Goal: Task Accomplishment & Management: Use online tool/utility

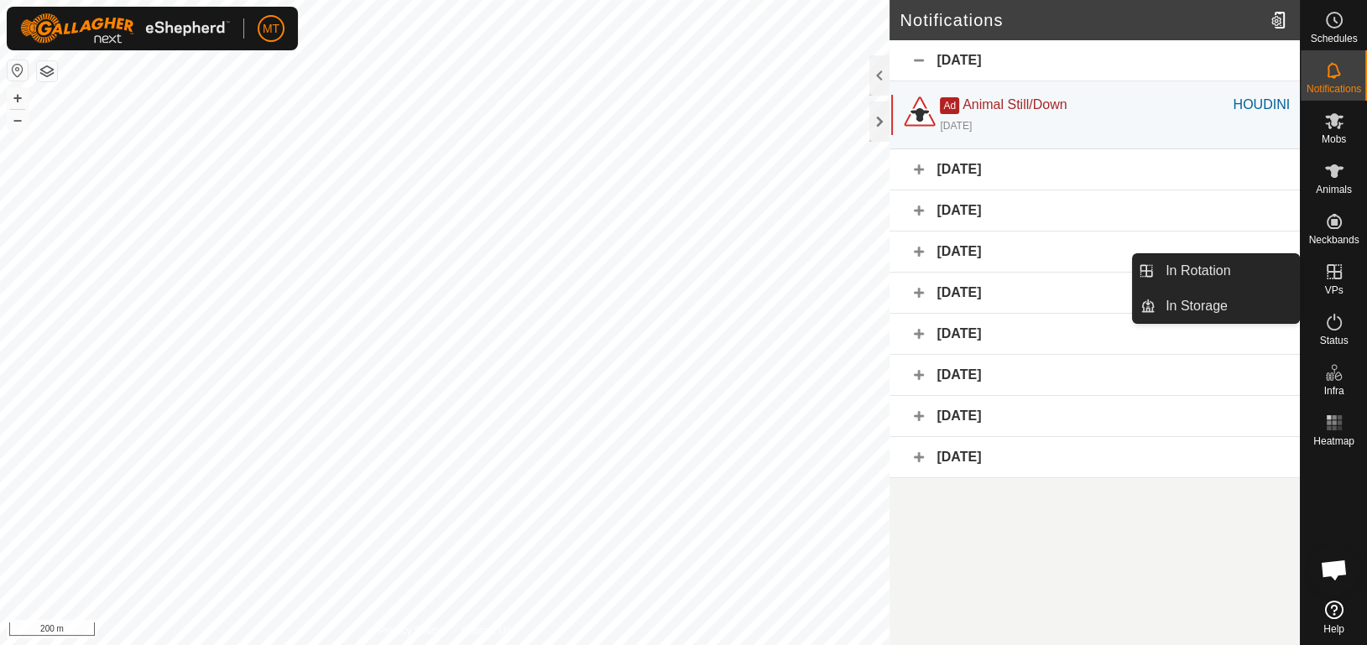
click at [1258, 265] on link "In Rotation" at bounding box center [1228, 271] width 144 height 34
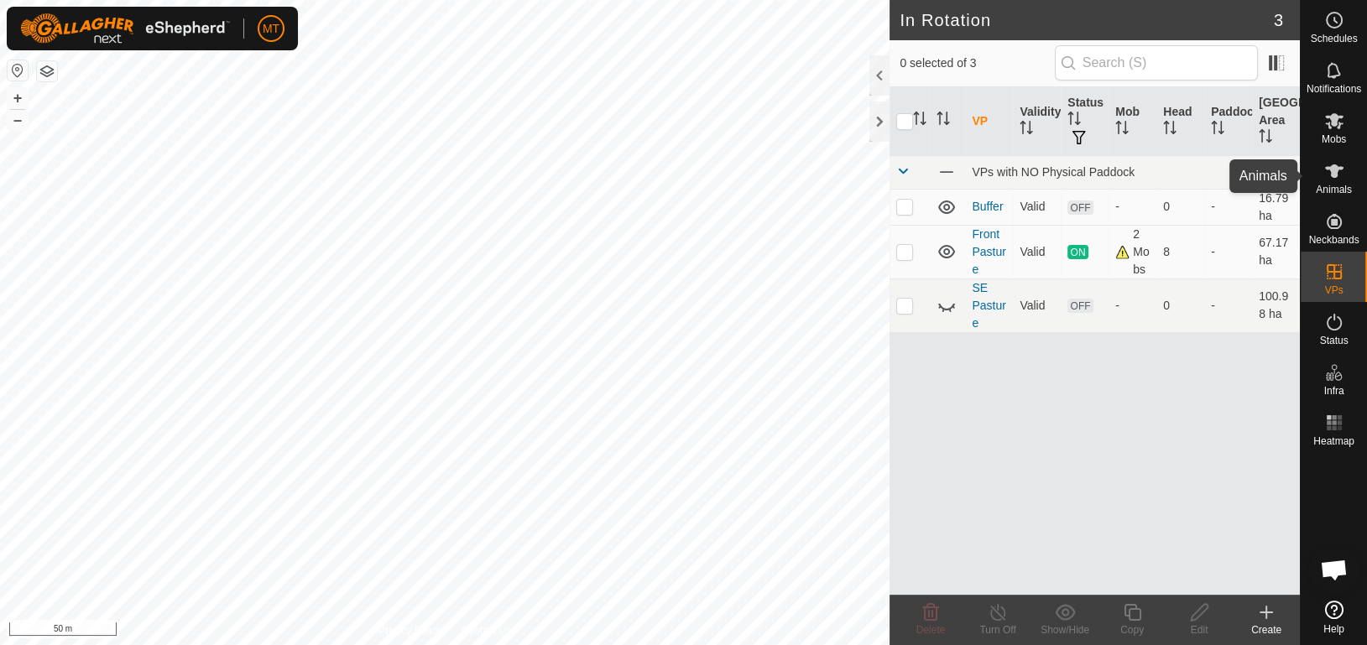
click at [1337, 170] on icon at bounding box center [1334, 170] width 18 height 13
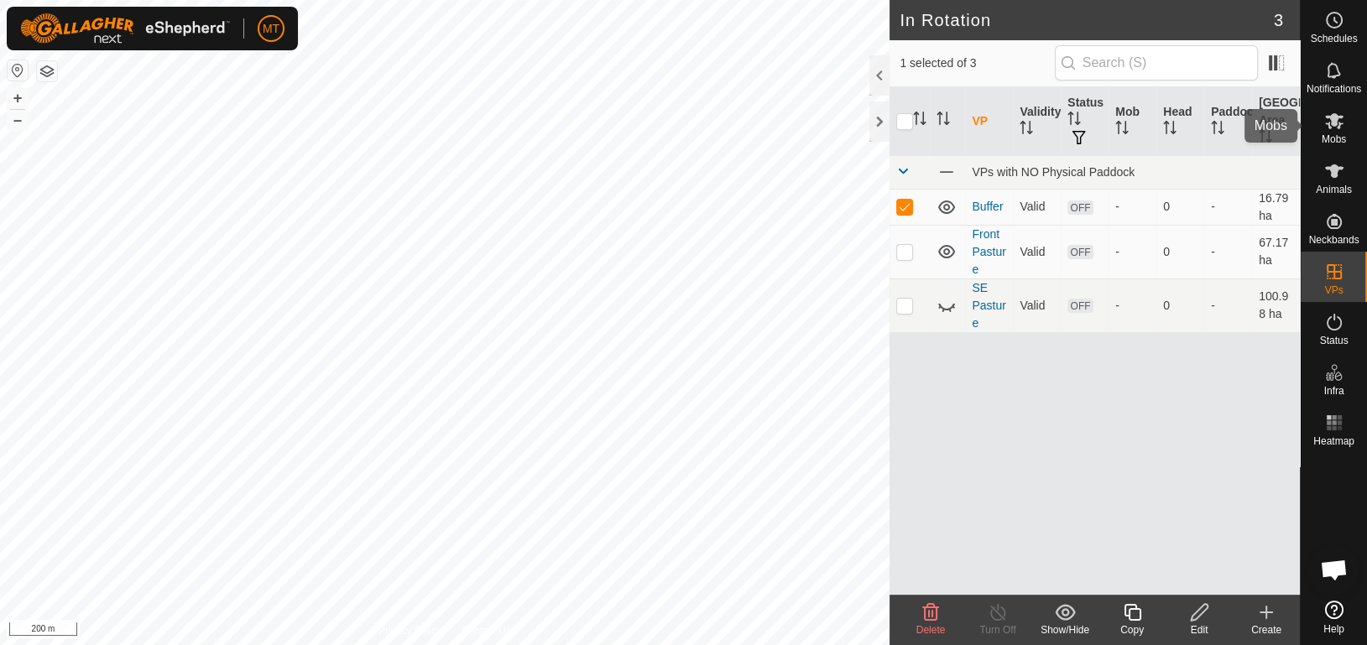
click at [1347, 144] on div "Mobs" at bounding box center [1334, 126] width 66 height 50
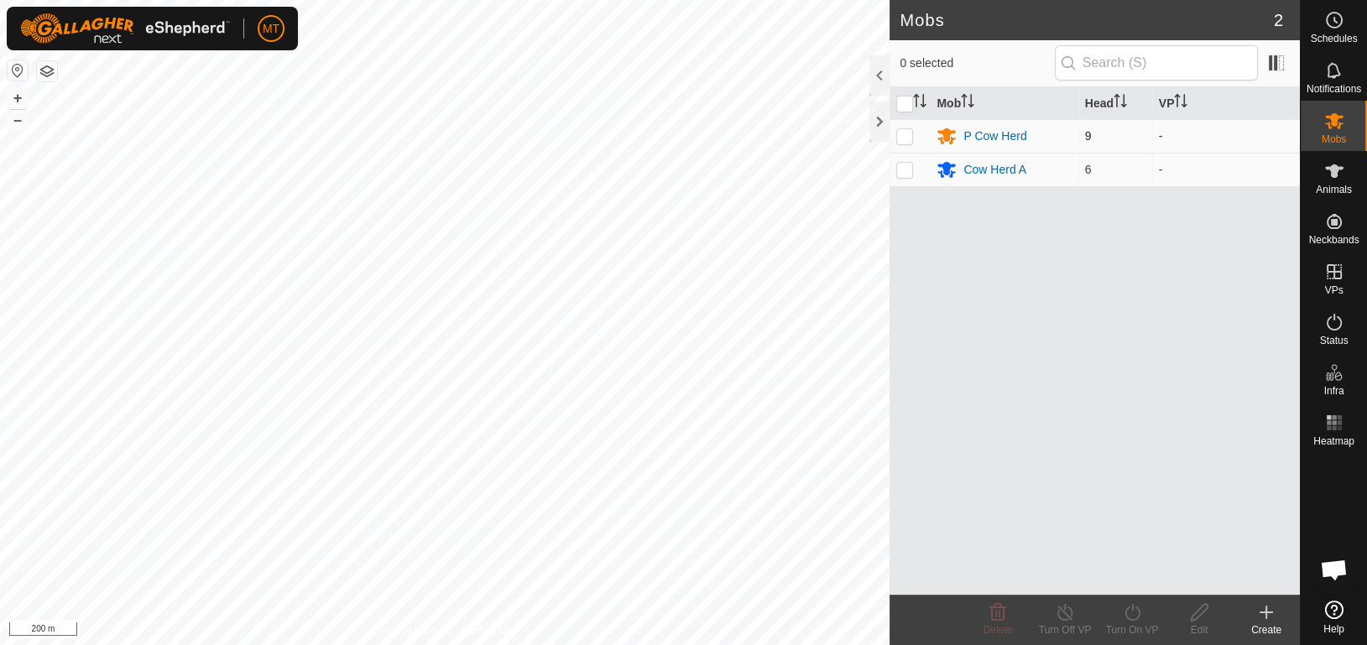
click at [908, 136] on p-checkbox at bounding box center [904, 135] width 17 height 13
checkbox input "true"
click at [902, 170] on p-checkbox at bounding box center [904, 169] width 17 height 13
checkbox input "true"
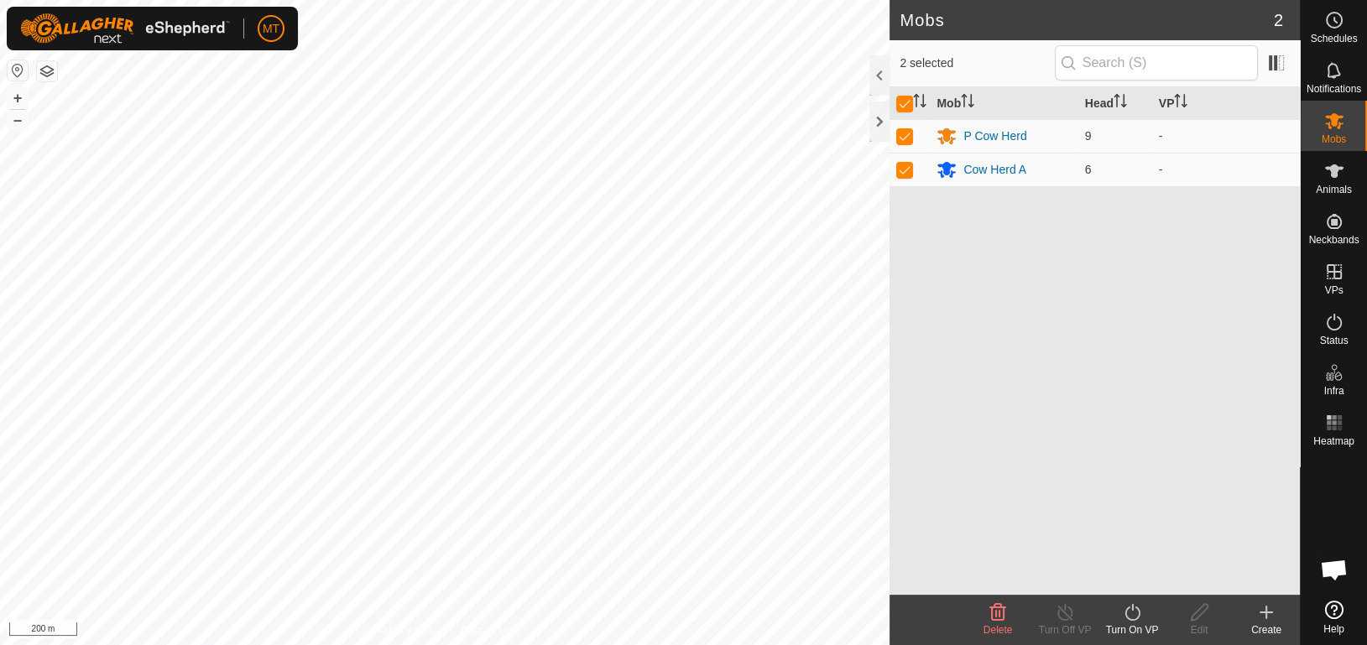
click at [1125, 624] on div "Turn On VP" at bounding box center [1132, 630] width 67 height 15
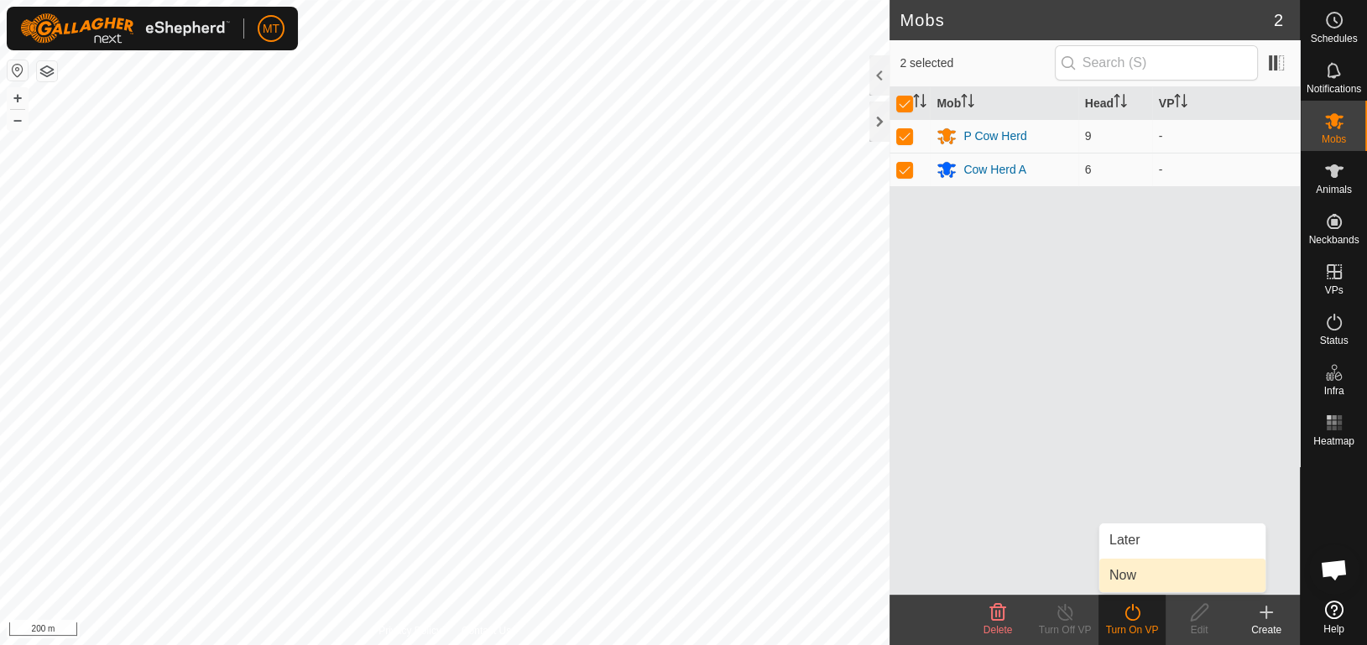
click at [1151, 572] on link "Now" at bounding box center [1182, 576] width 166 height 34
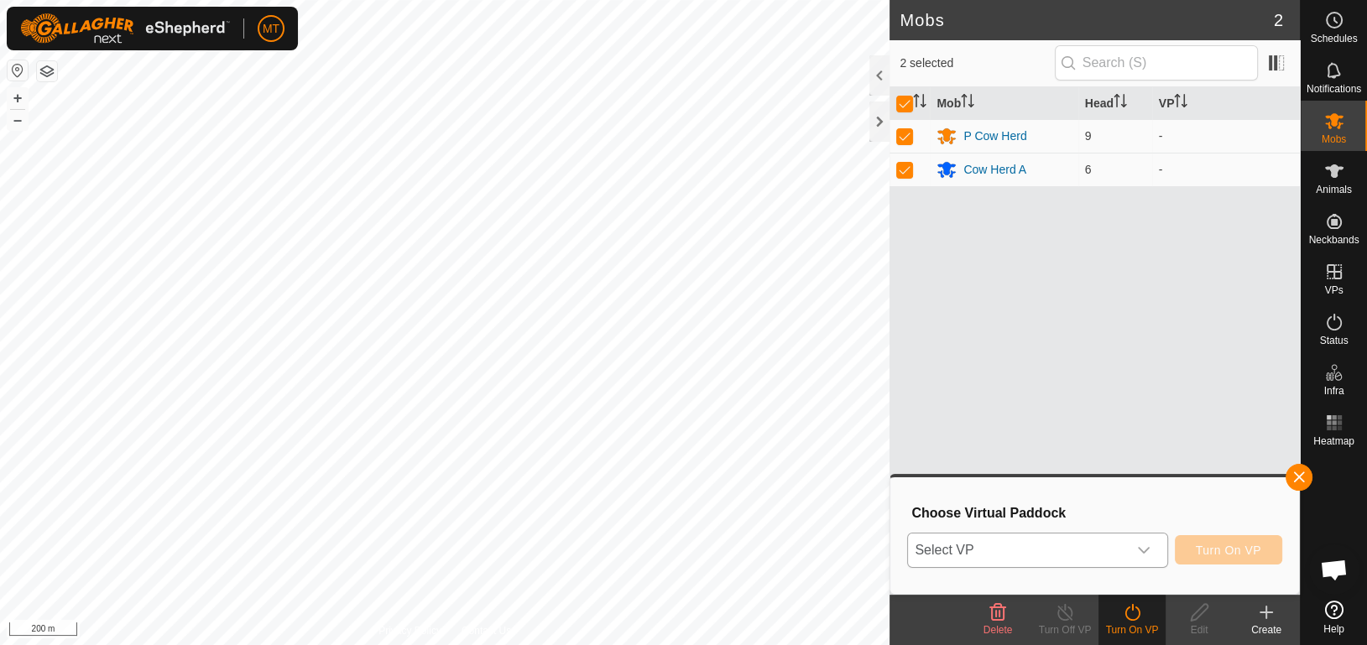
click at [1150, 553] on icon "dropdown trigger" at bounding box center [1143, 550] width 13 height 13
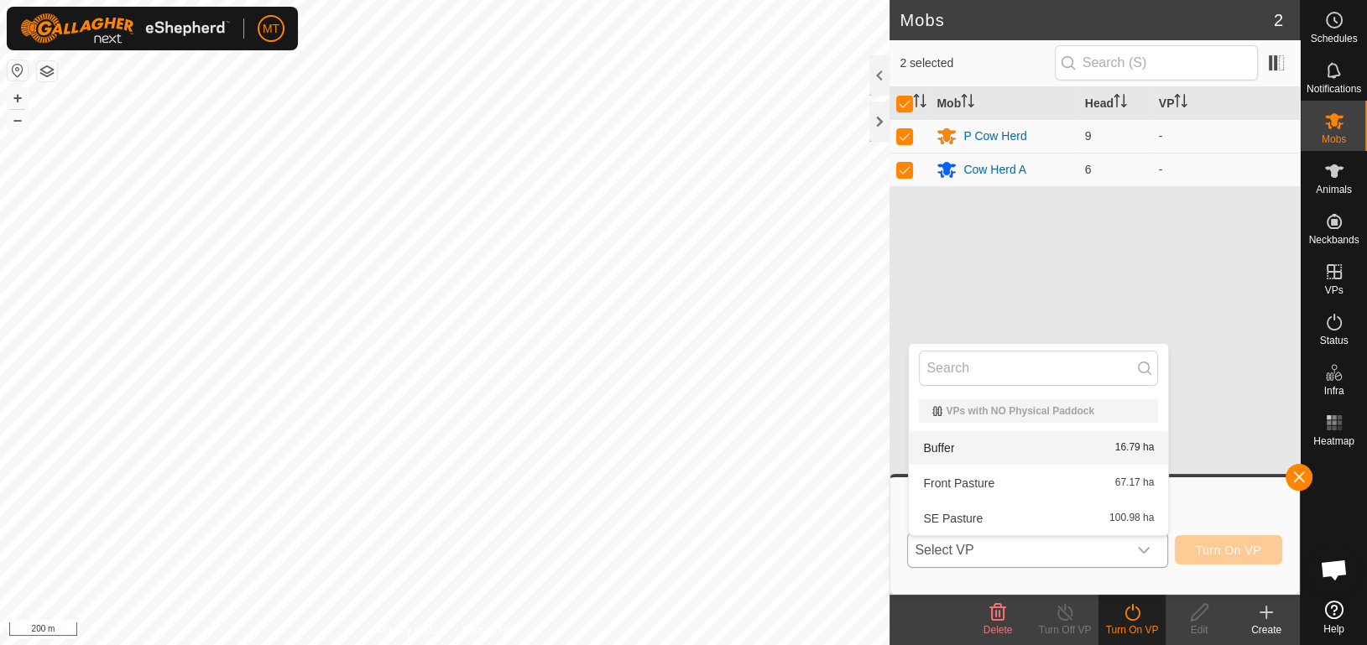
click at [982, 457] on li "Buffer 16.79 ha" at bounding box center [1038, 448] width 259 height 34
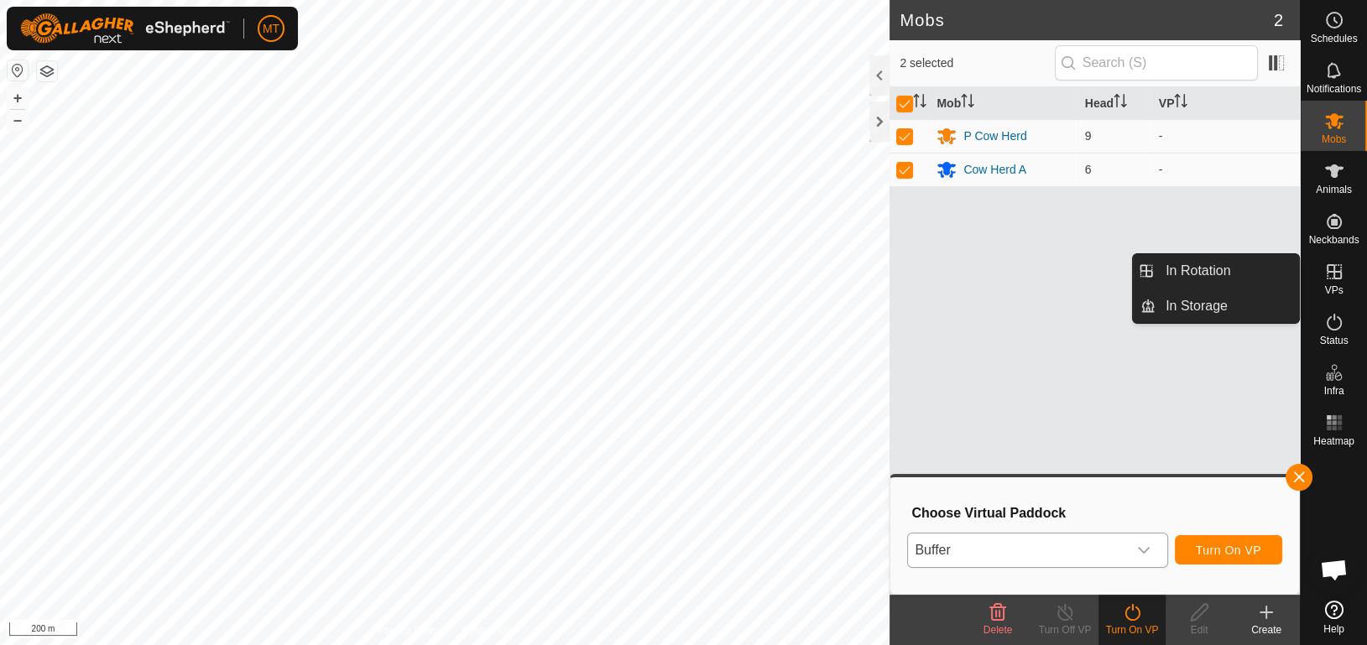
click at [1328, 273] on icon at bounding box center [1334, 272] width 20 height 20
click at [1255, 271] on link "In Rotation" at bounding box center [1228, 271] width 144 height 34
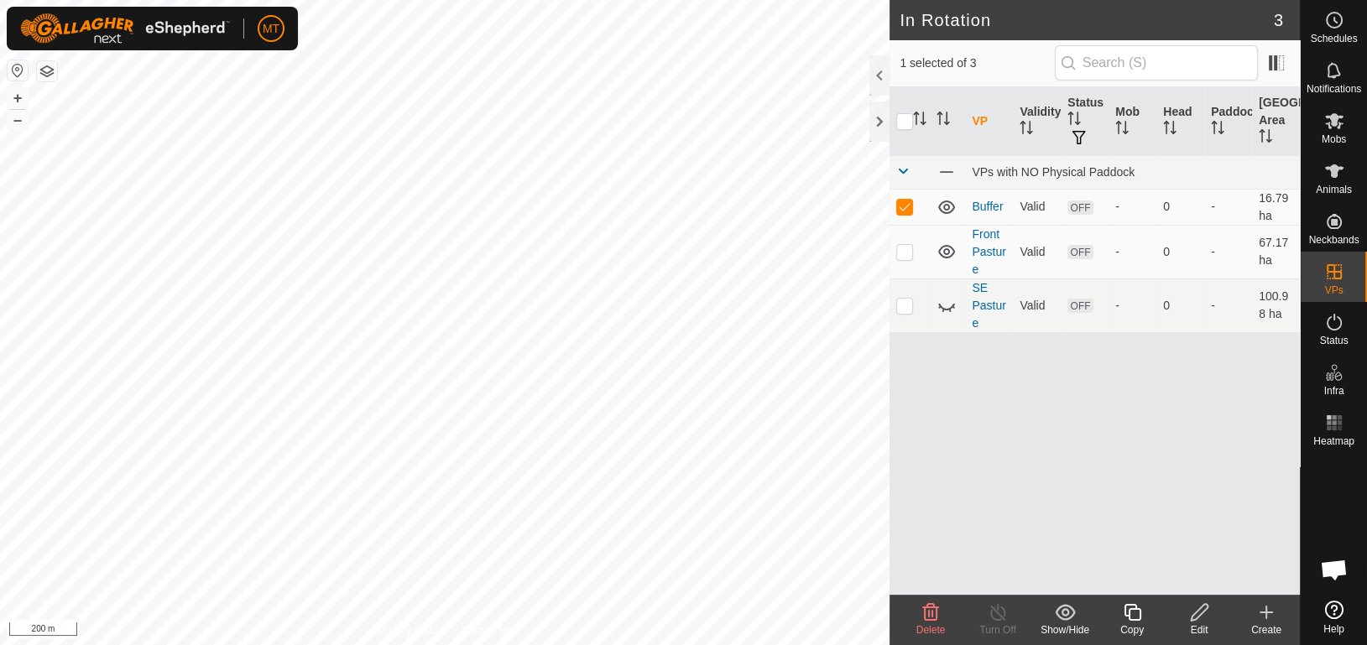
click at [1203, 623] on div "Edit" at bounding box center [1199, 630] width 67 height 15
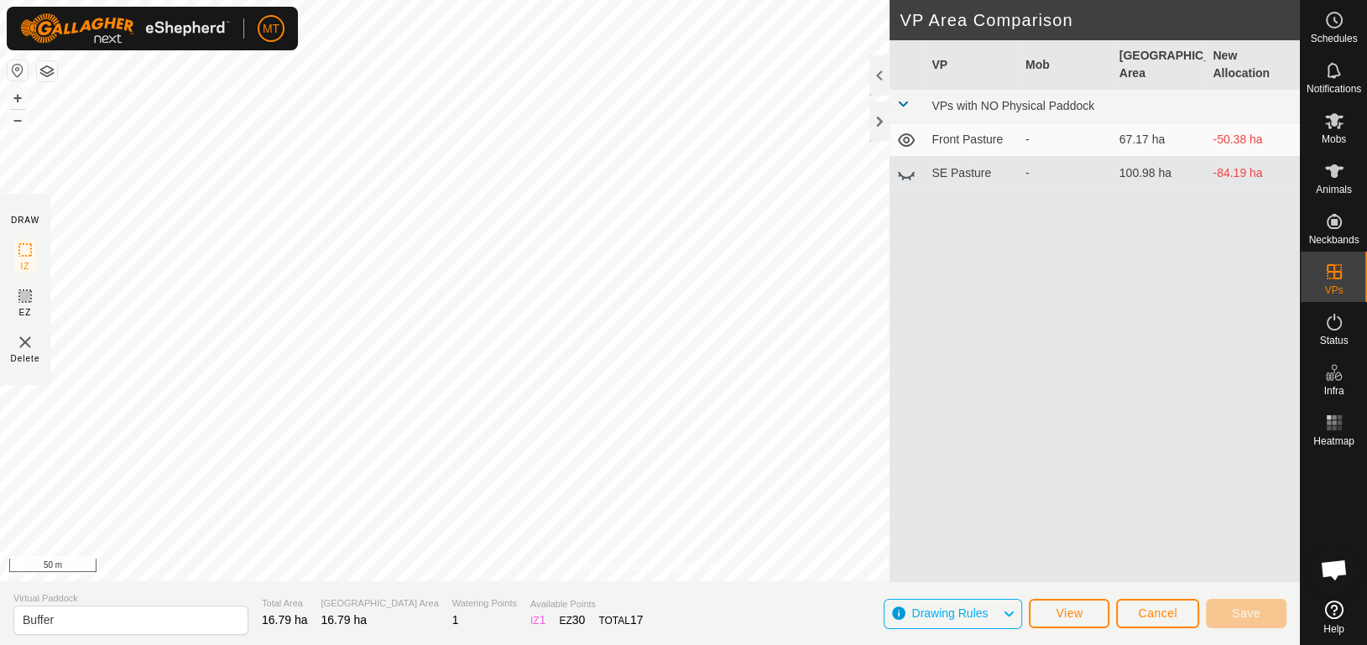
click at [42, 66] on button "button" at bounding box center [47, 71] width 20 height 20
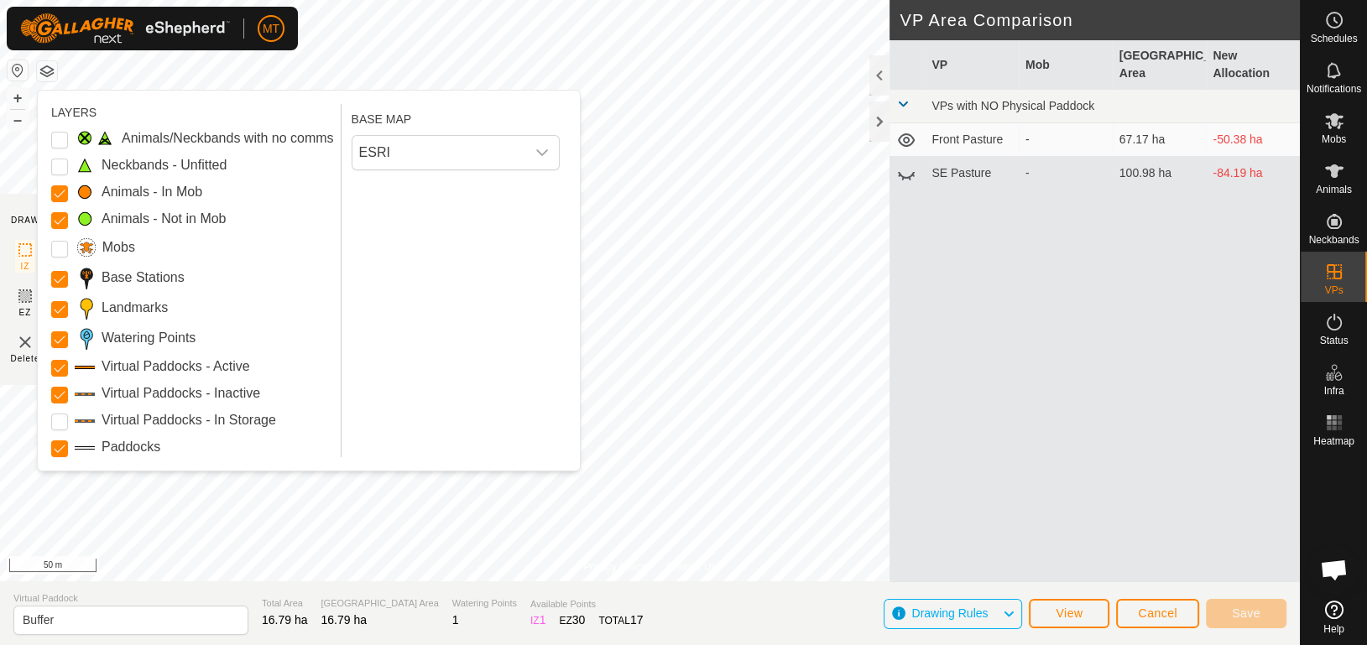
click at [50, 67] on button "button" at bounding box center [47, 71] width 20 height 20
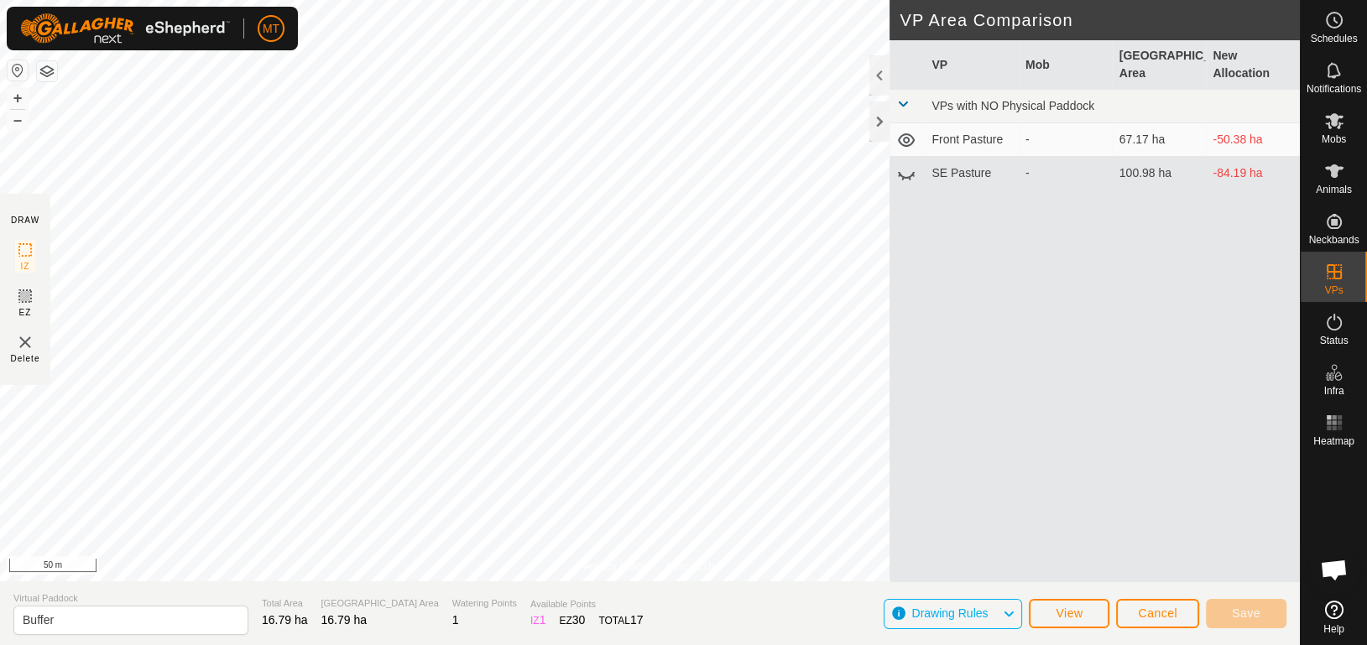
click at [50, 67] on button "button" at bounding box center [47, 71] width 20 height 20
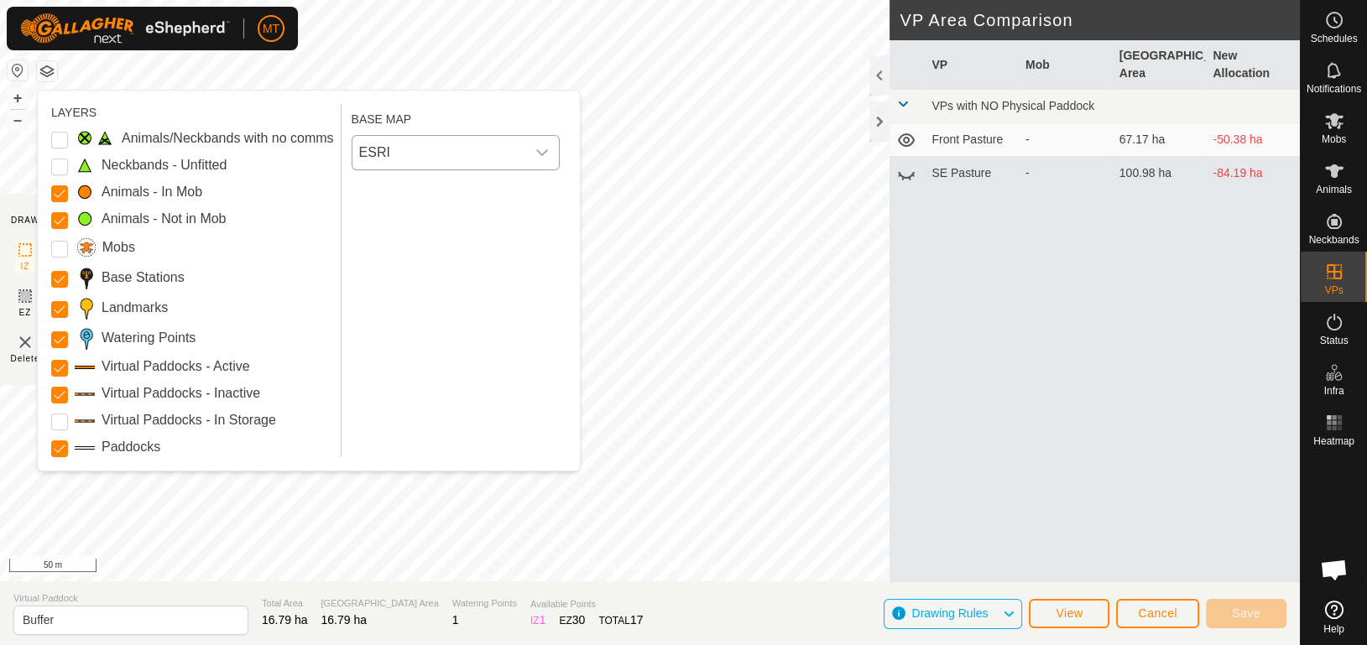
click at [412, 152] on span "ESRI" at bounding box center [438, 153] width 173 height 34
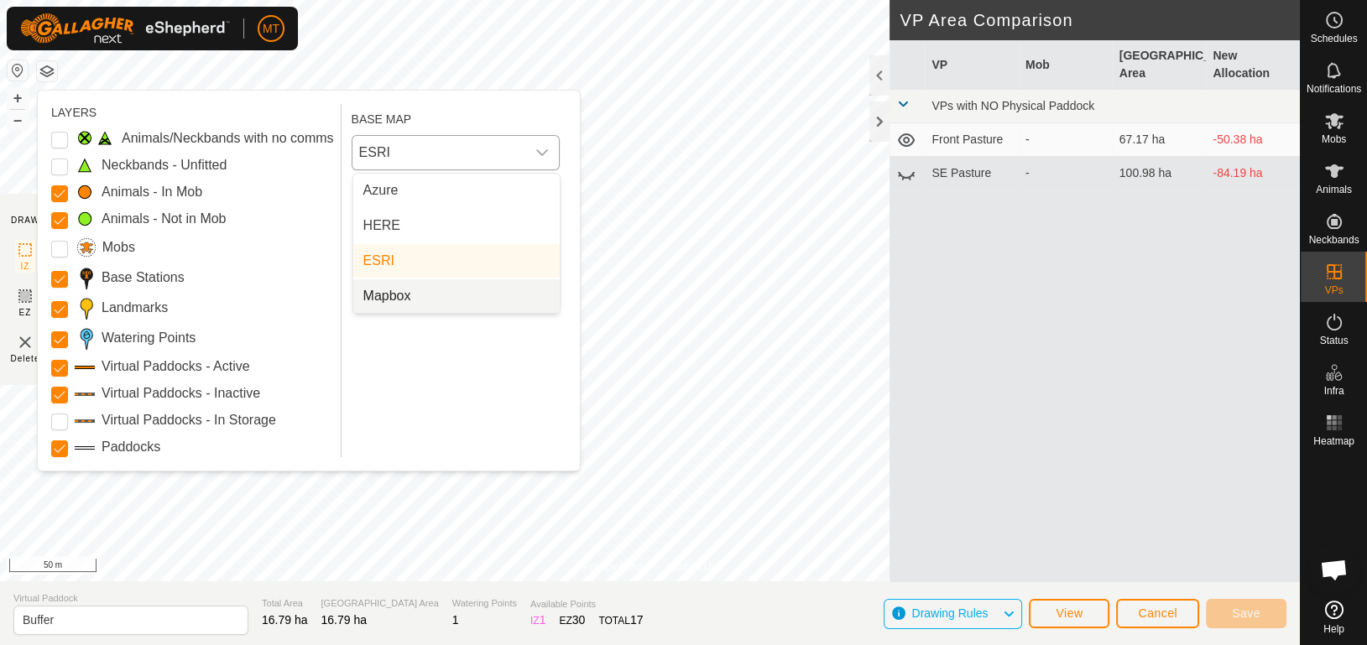
click at [442, 290] on li "Mapbox" at bounding box center [456, 296] width 206 height 34
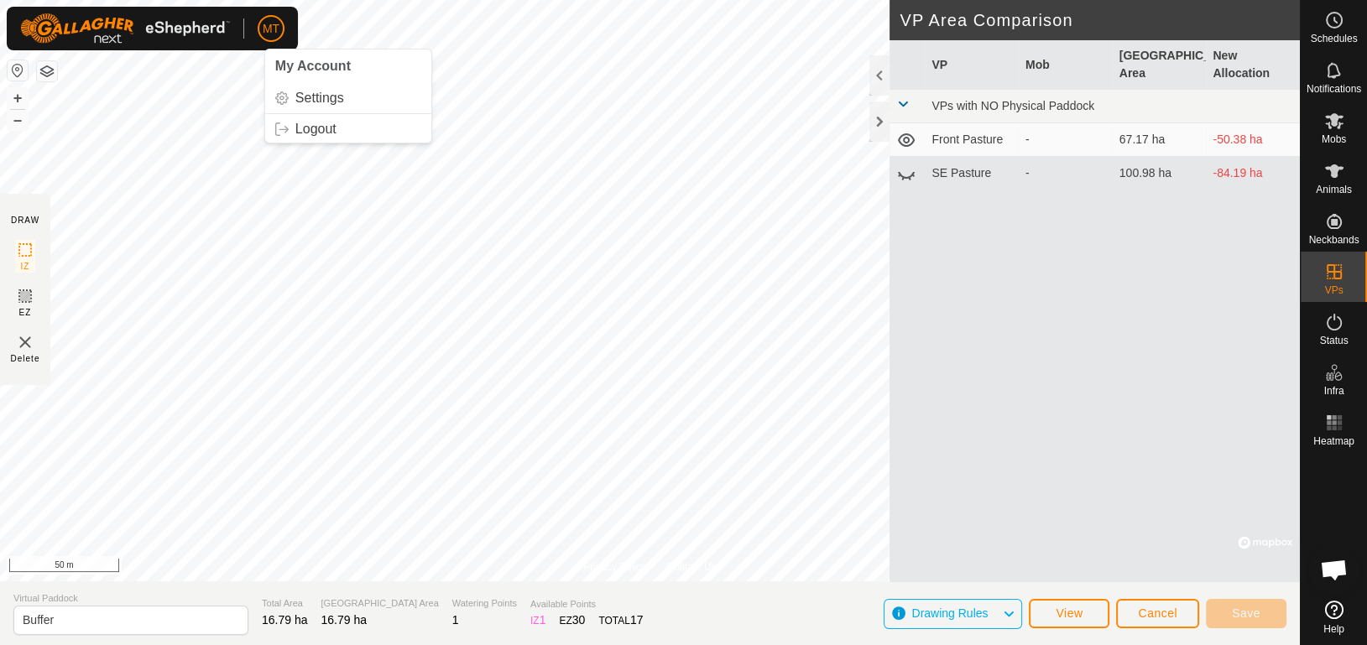
click at [46, 74] on button "button" at bounding box center [47, 71] width 20 height 20
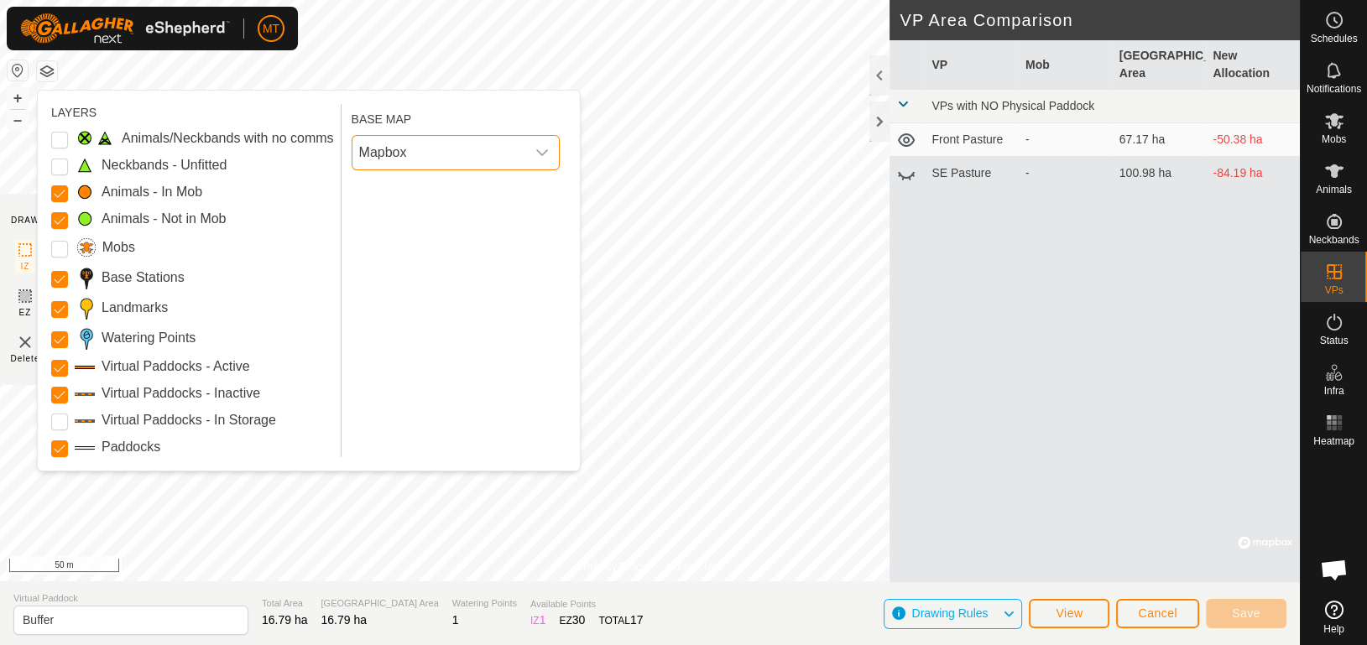
click at [441, 164] on span "Mapbox" at bounding box center [438, 153] width 173 height 34
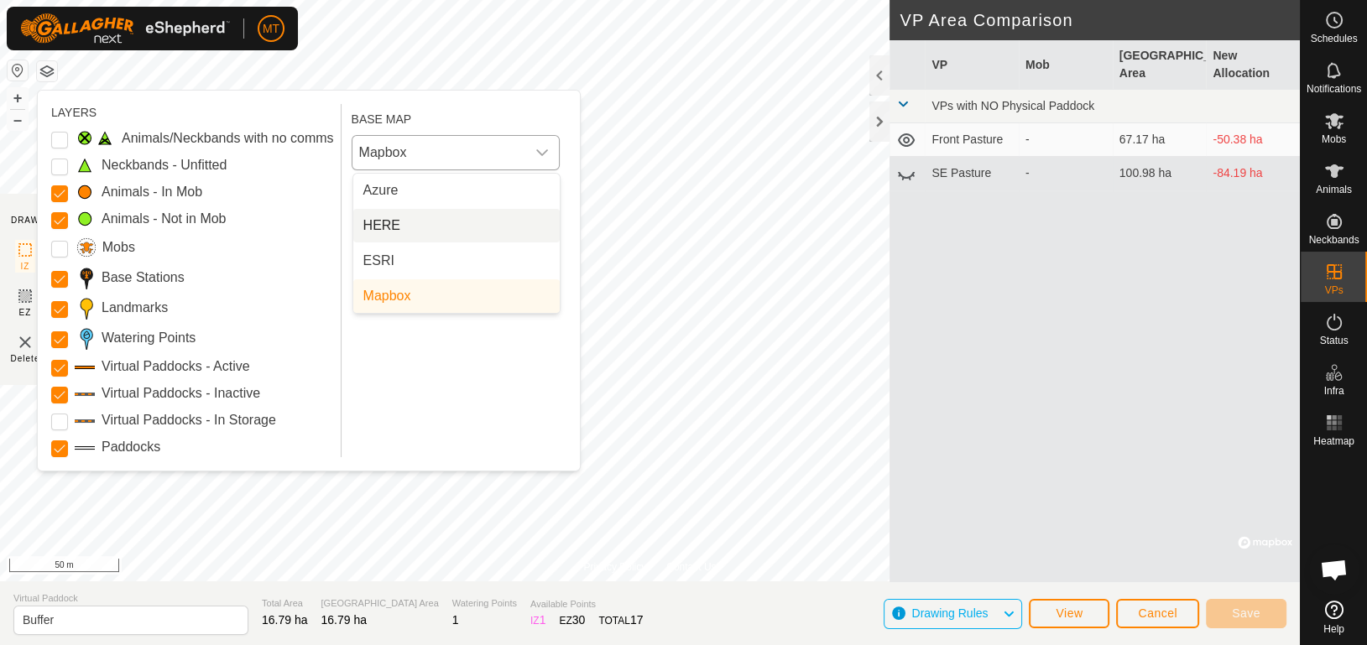
click at [450, 226] on li "HERE" at bounding box center [456, 226] width 206 height 34
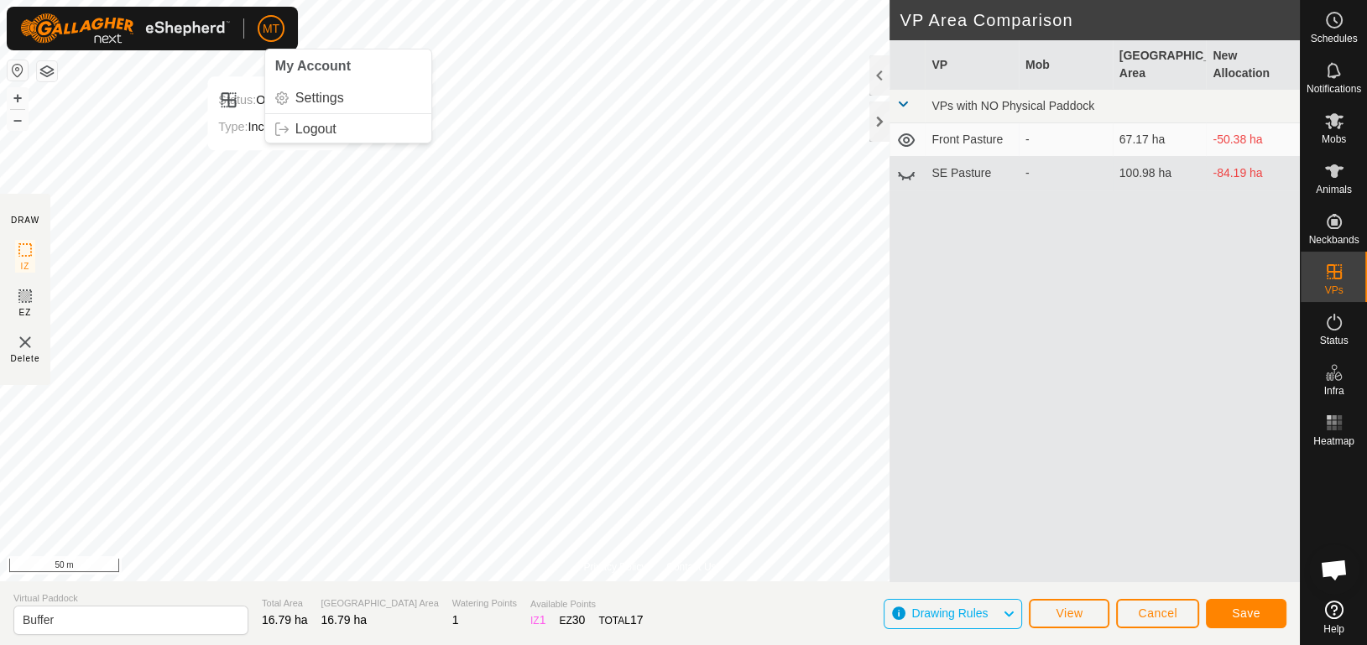
click at [273, 29] on span "MT" at bounding box center [271, 29] width 17 height 18
click at [45, 64] on button "button" at bounding box center [47, 71] width 20 height 20
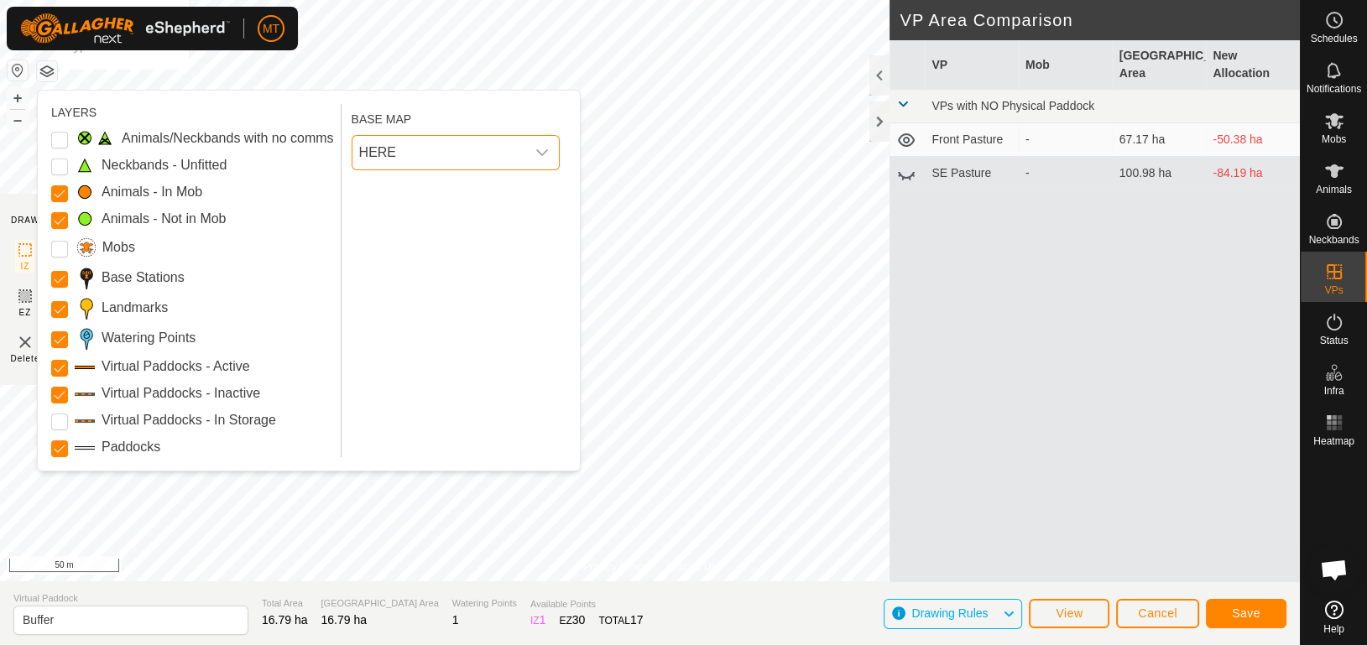
click at [395, 152] on span "HERE" at bounding box center [438, 153] width 173 height 34
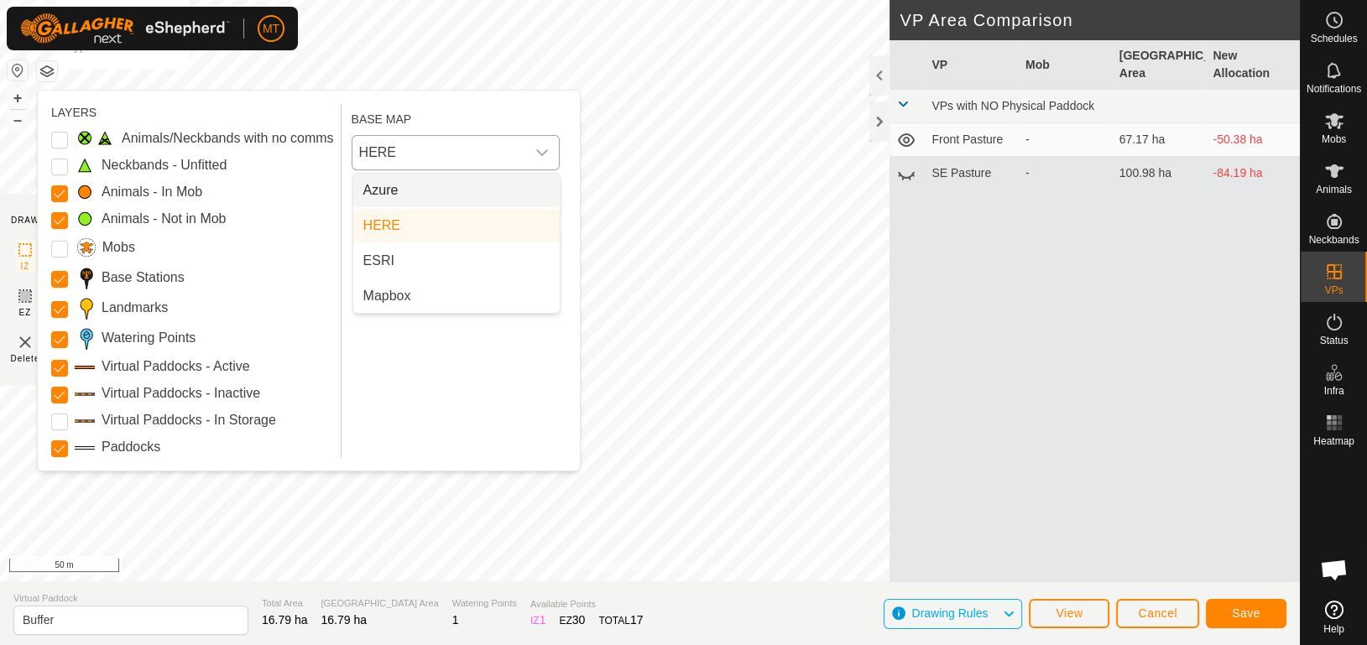
click at [395, 187] on li "Azure" at bounding box center [456, 191] width 206 height 34
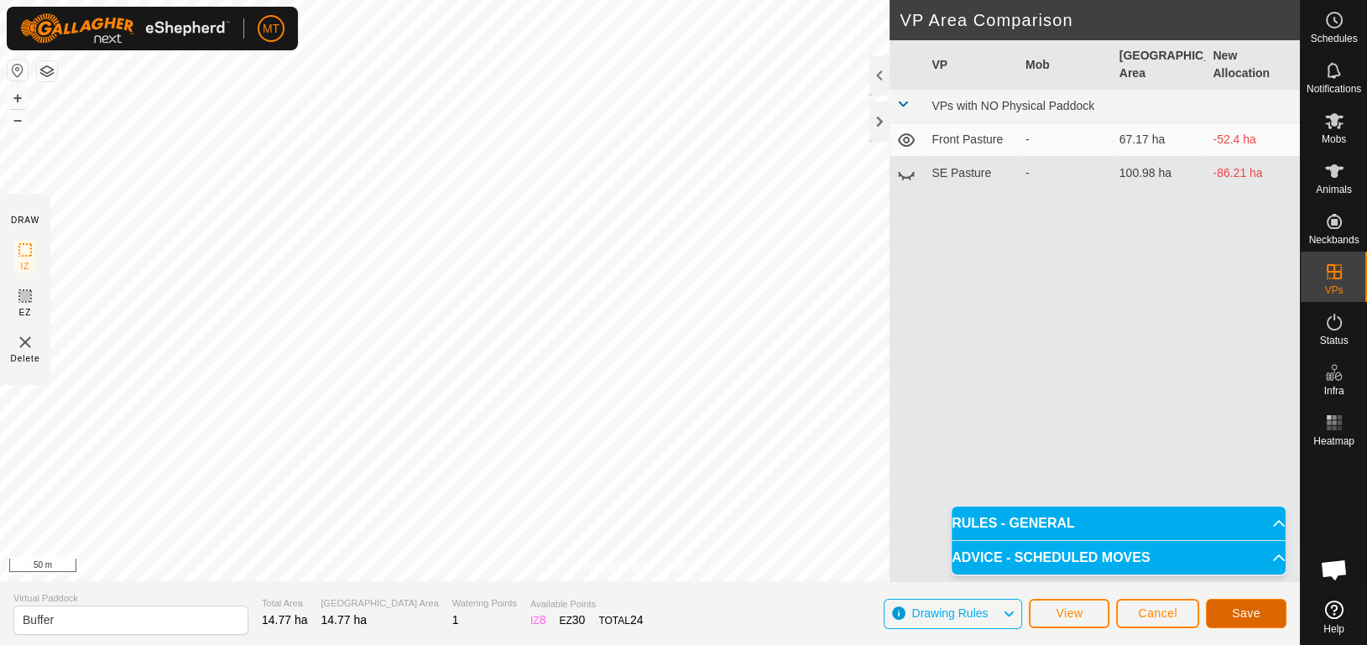
click at [1271, 607] on button "Save" at bounding box center [1246, 613] width 81 height 29
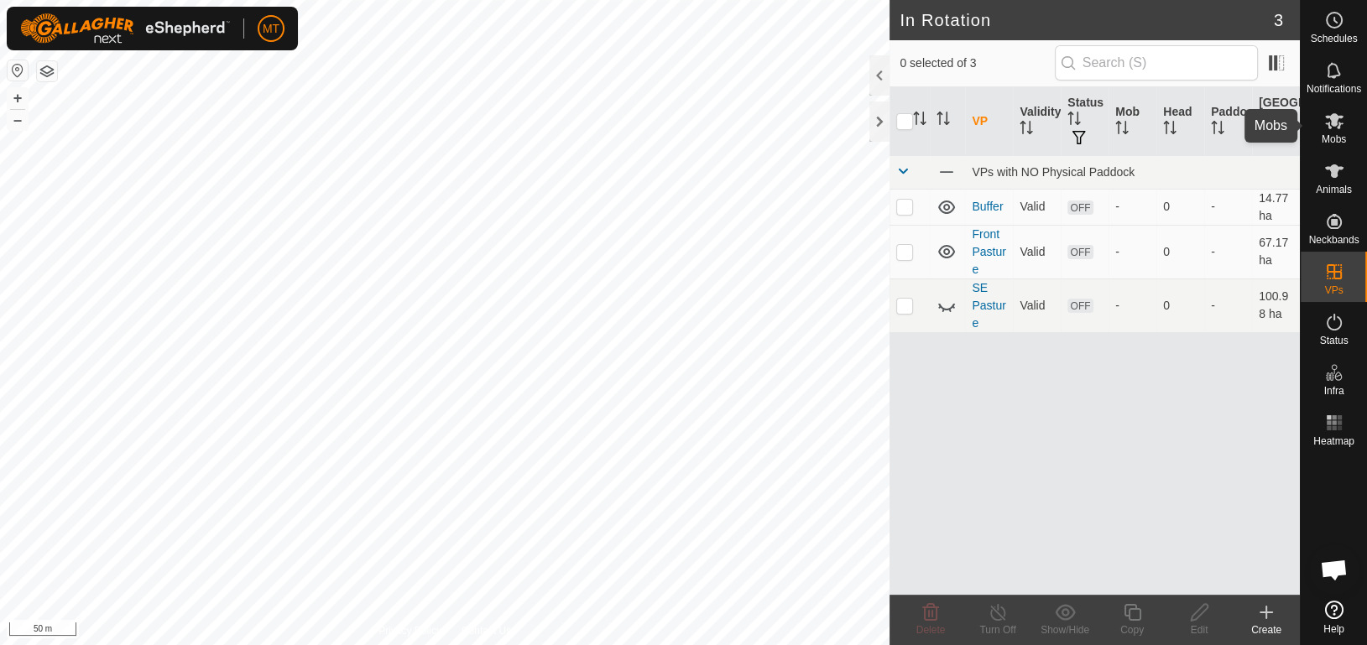
click at [1346, 147] on div "Mobs" at bounding box center [1334, 126] width 66 height 50
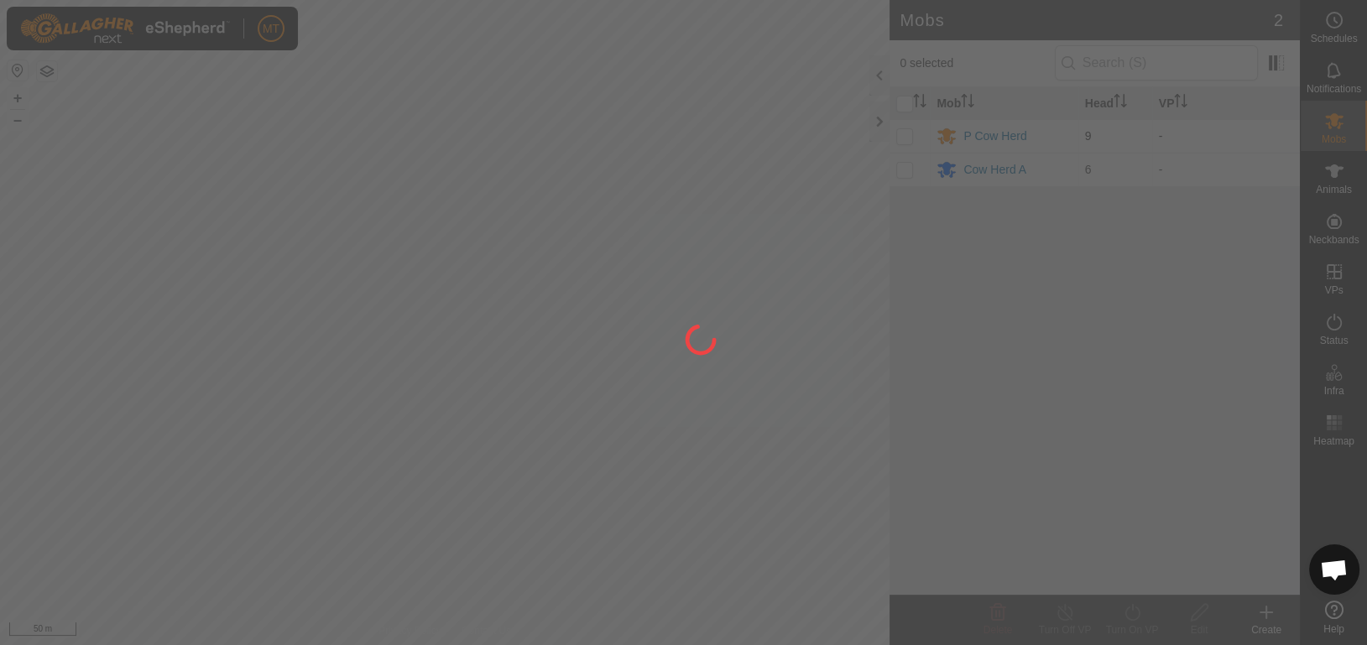
click at [902, 133] on div at bounding box center [683, 322] width 1367 height 645
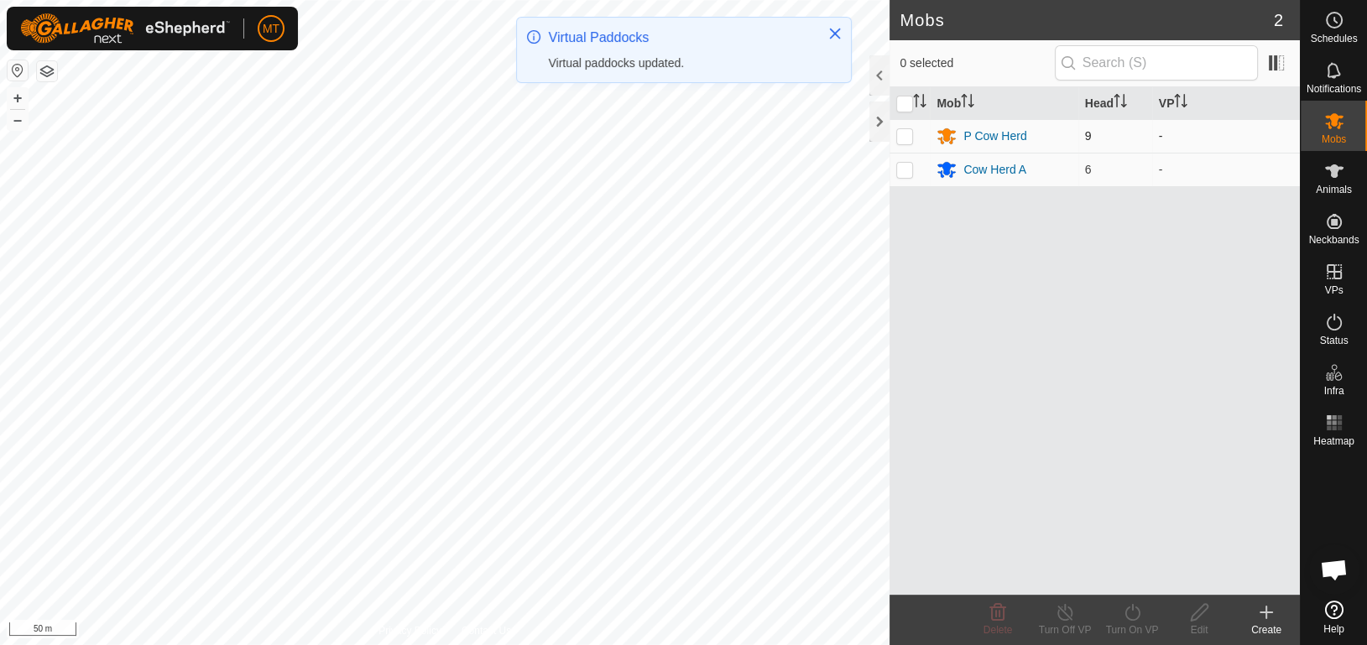
click at [908, 133] on p-checkbox at bounding box center [904, 135] width 17 height 13
checkbox input "true"
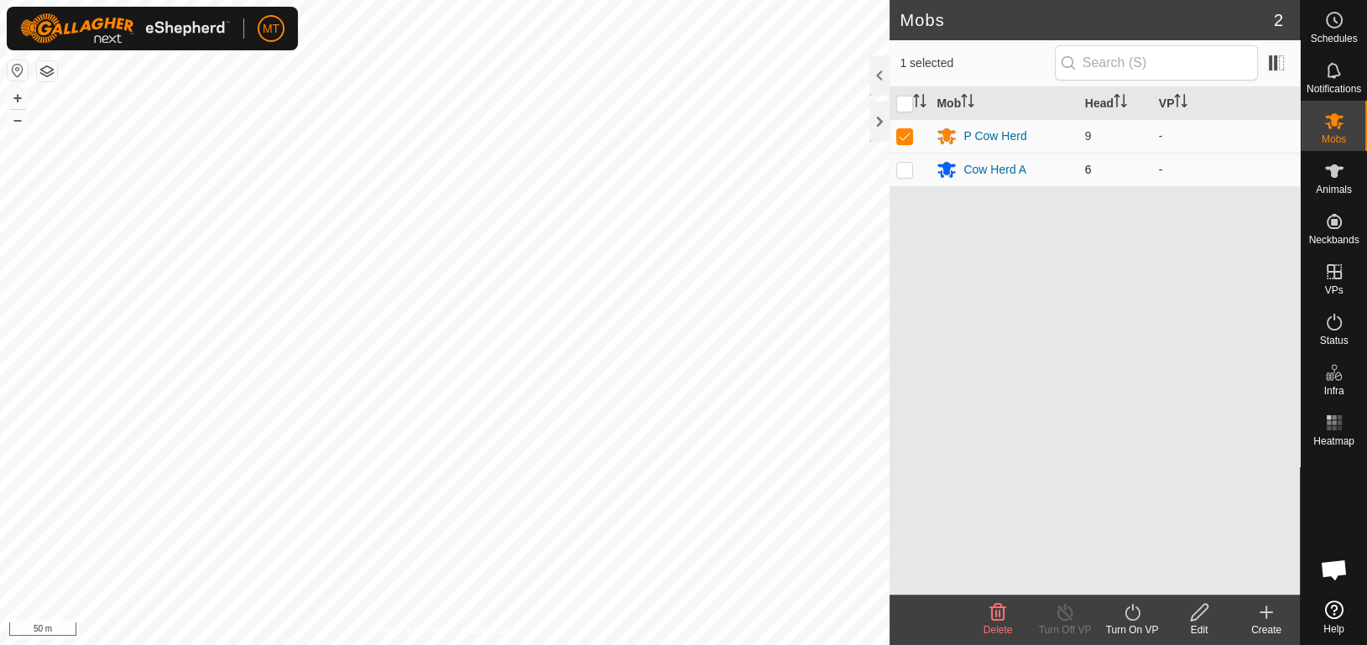
click at [901, 159] on td at bounding box center [910, 170] width 40 height 34
checkbox input "true"
click at [1136, 619] on icon at bounding box center [1132, 612] width 15 height 17
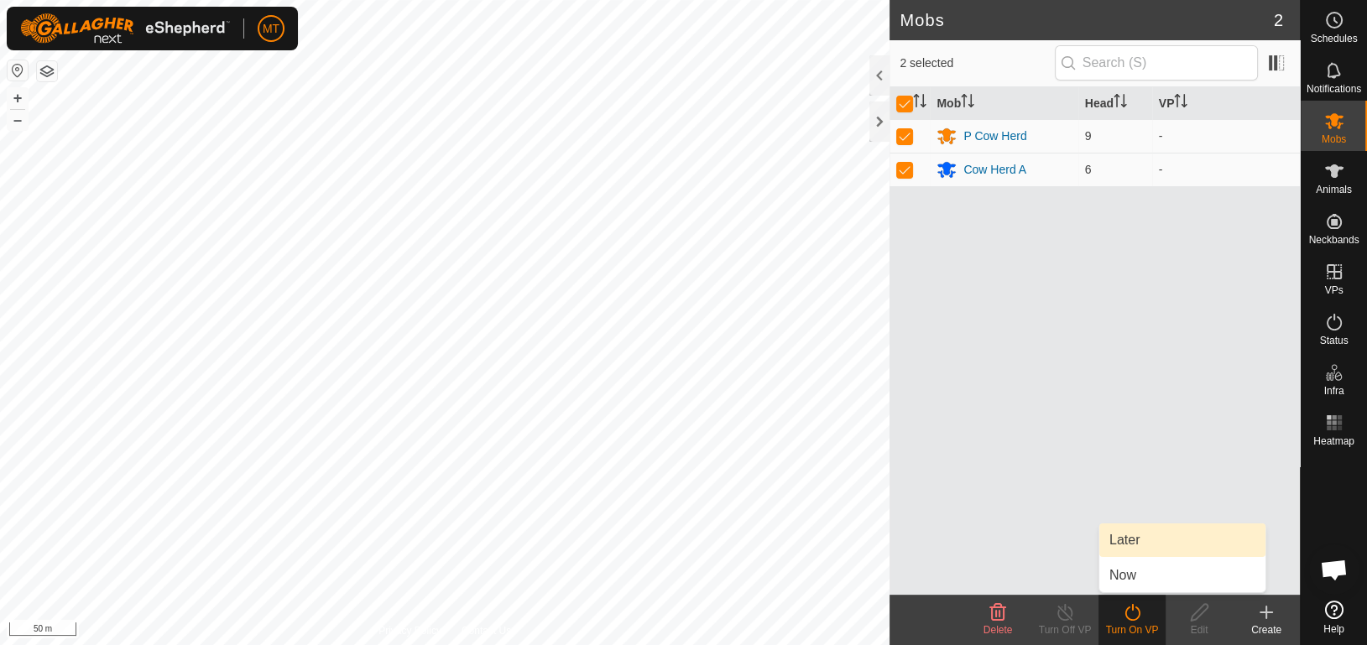
click at [1133, 550] on link "Later" at bounding box center [1182, 541] width 166 height 34
click at [1128, 621] on icon at bounding box center [1132, 613] width 21 height 20
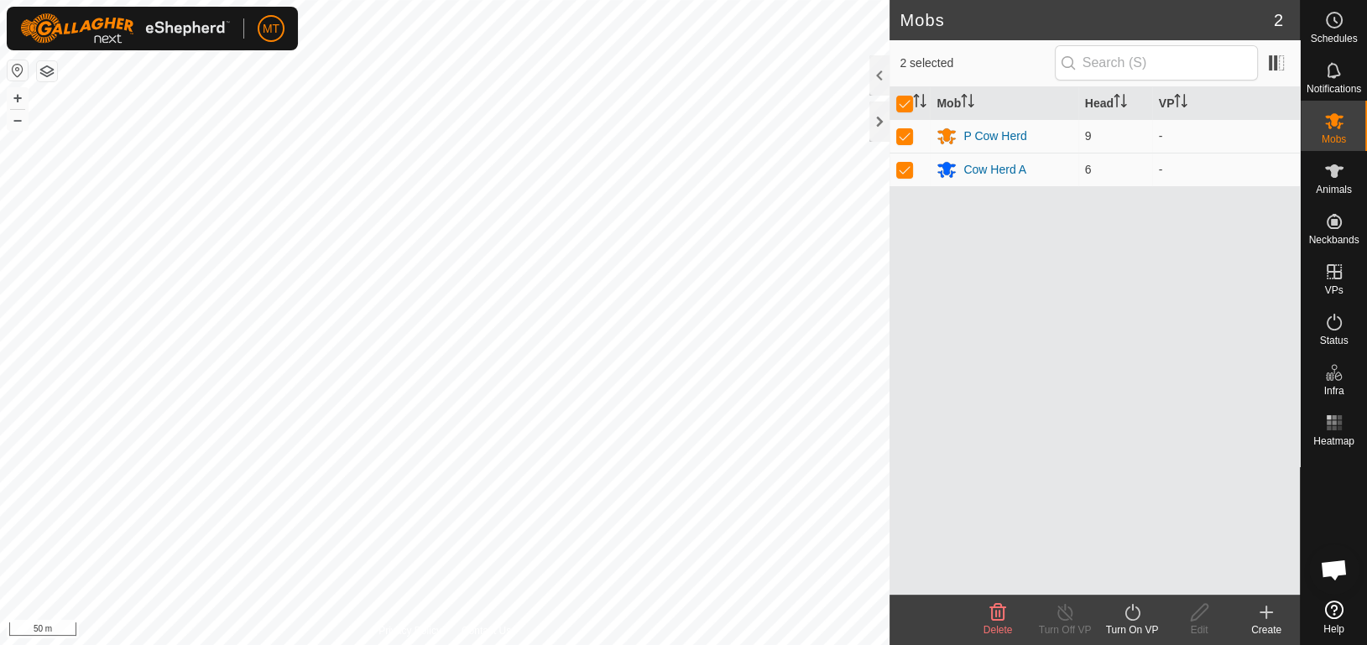
click at [1132, 604] on icon at bounding box center [1132, 612] width 15 height 17
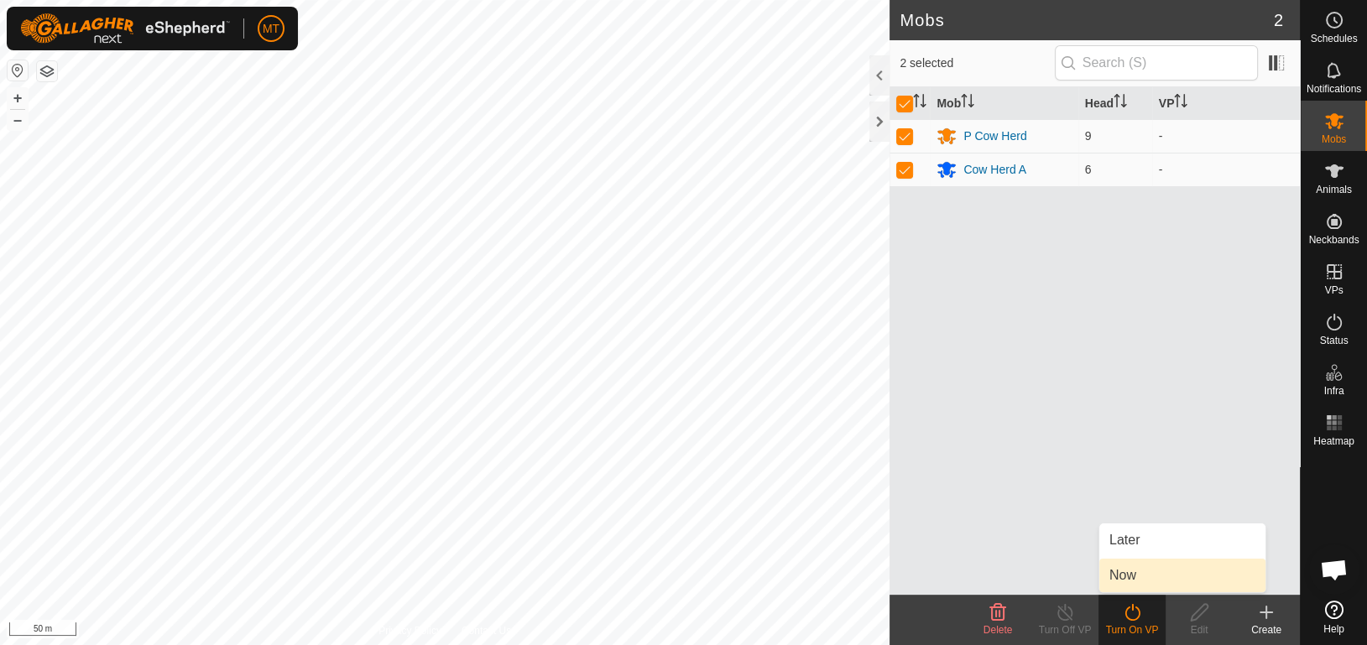
click at [1125, 577] on link "Now" at bounding box center [1182, 576] width 166 height 34
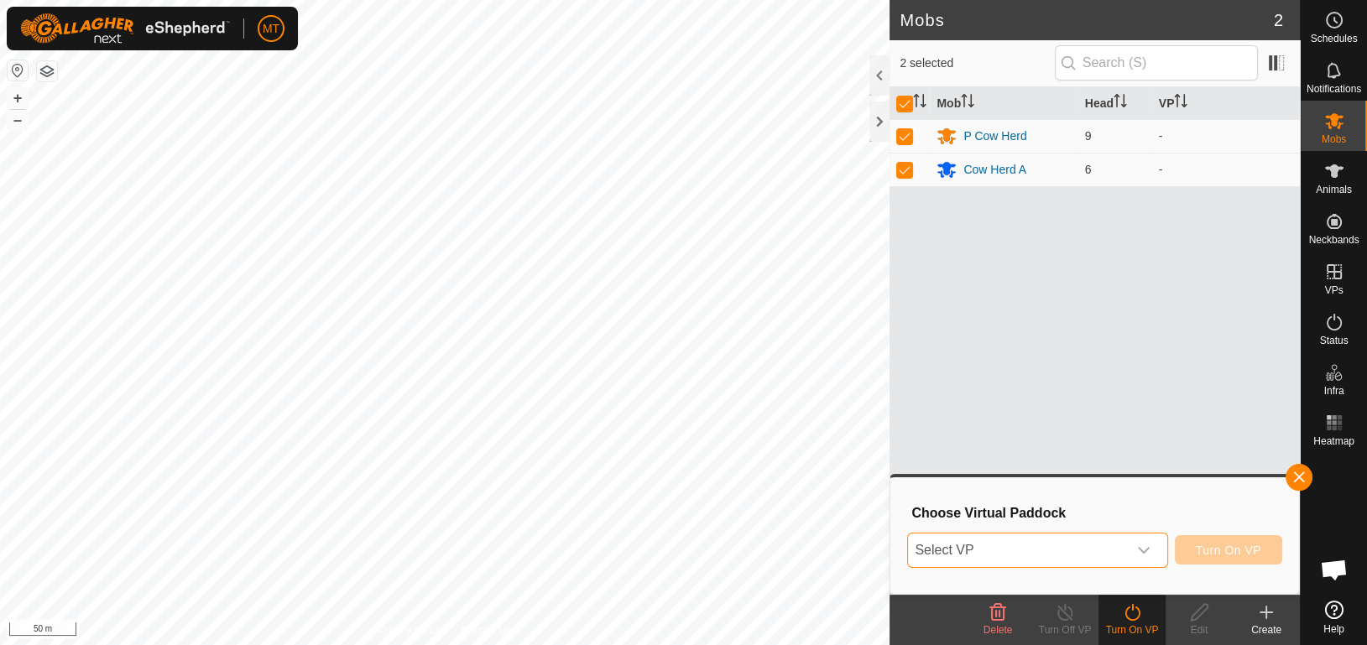
click at [1114, 546] on span "Select VP" at bounding box center [1017, 551] width 218 height 34
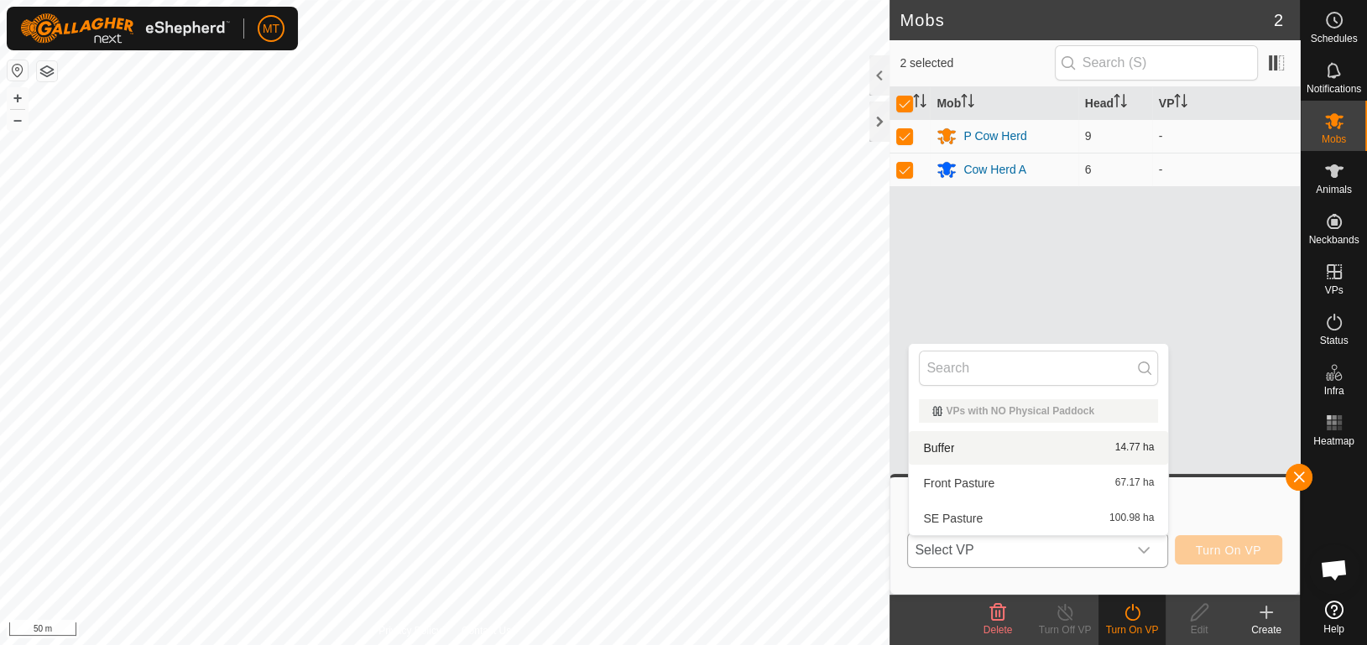
click at [1076, 441] on li "Buffer 14.77 ha" at bounding box center [1038, 448] width 259 height 34
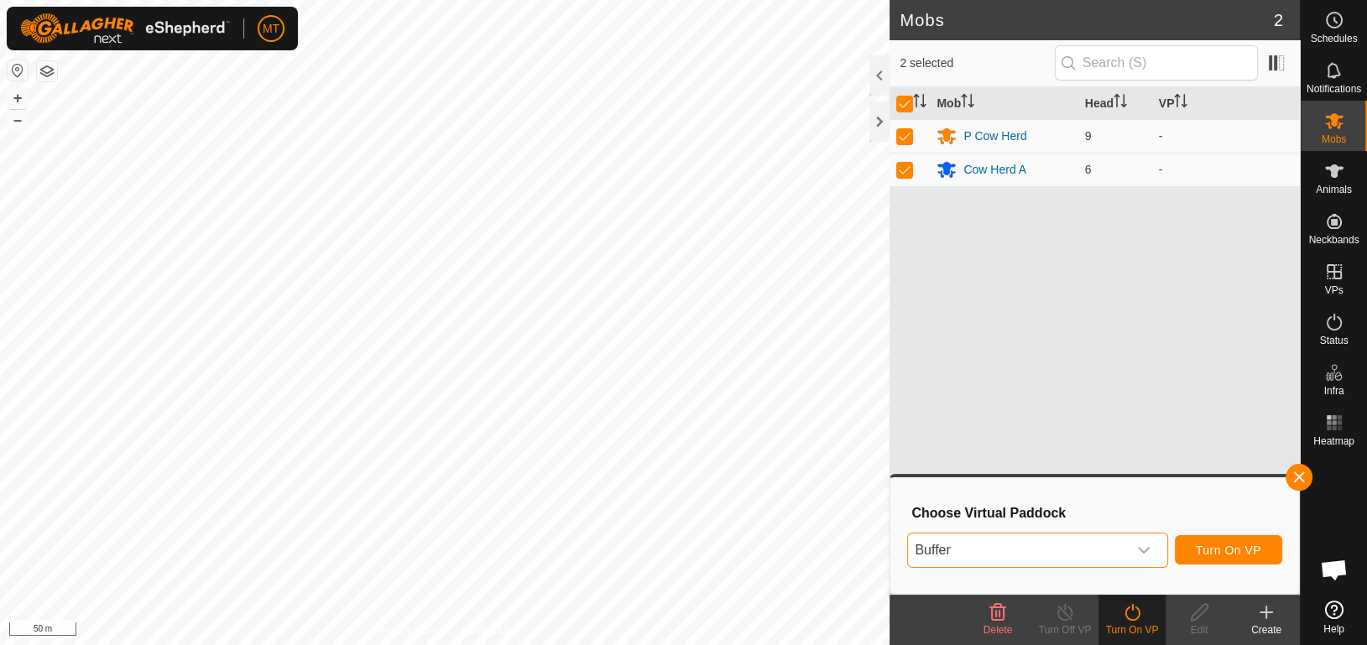
click at [1084, 548] on span "Buffer" at bounding box center [1017, 551] width 218 height 34
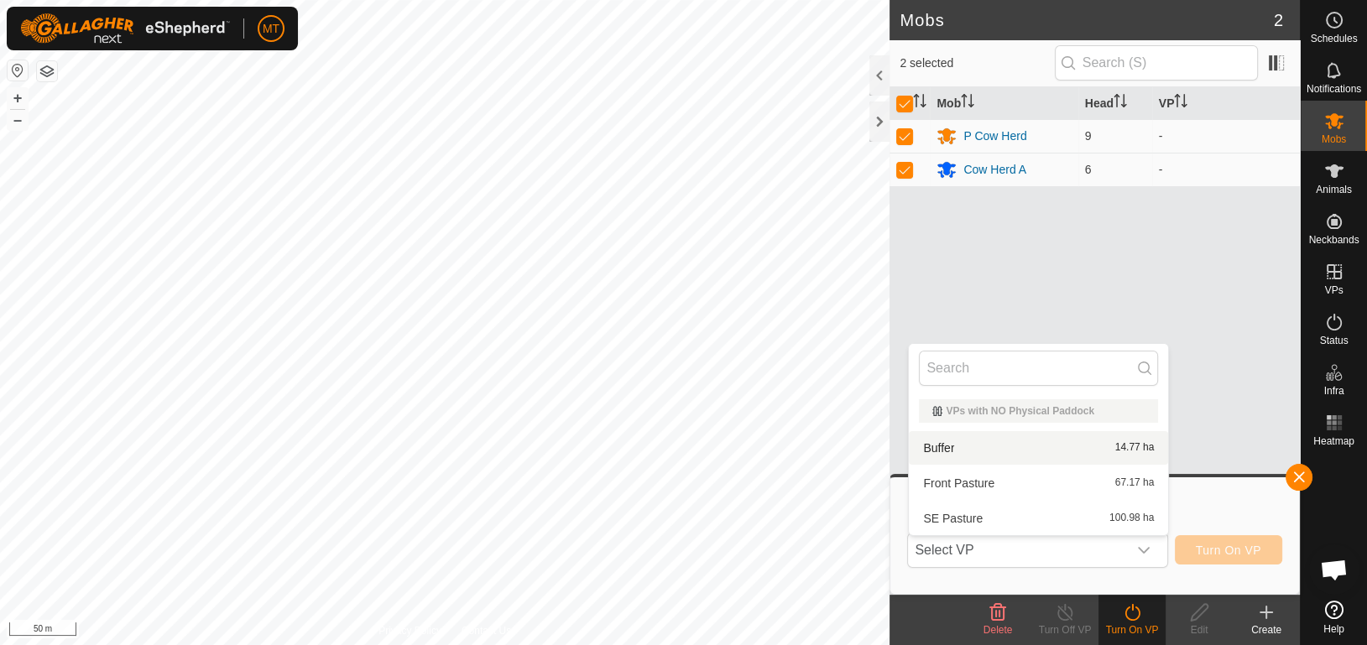
click at [1092, 457] on li "Buffer 14.77 ha" at bounding box center [1038, 448] width 259 height 34
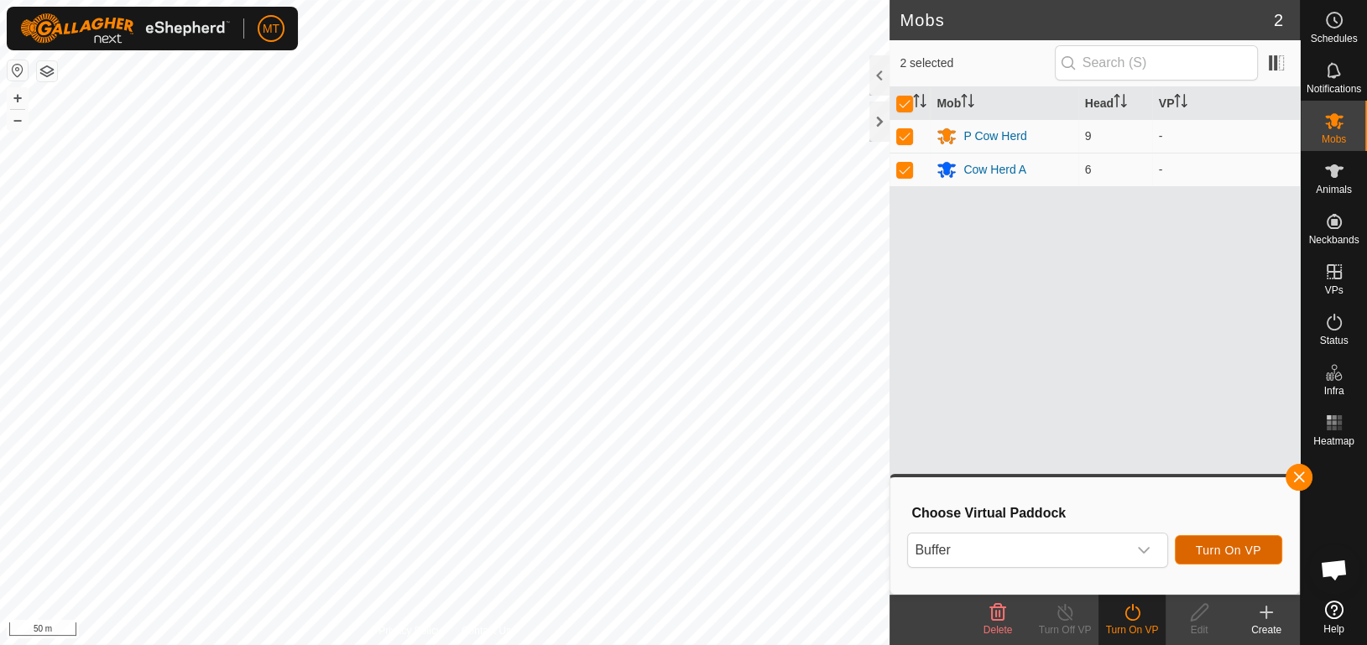
click at [1226, 548] on span "Turn On VP" at bounding box center [1228, 550] width 65 height 13
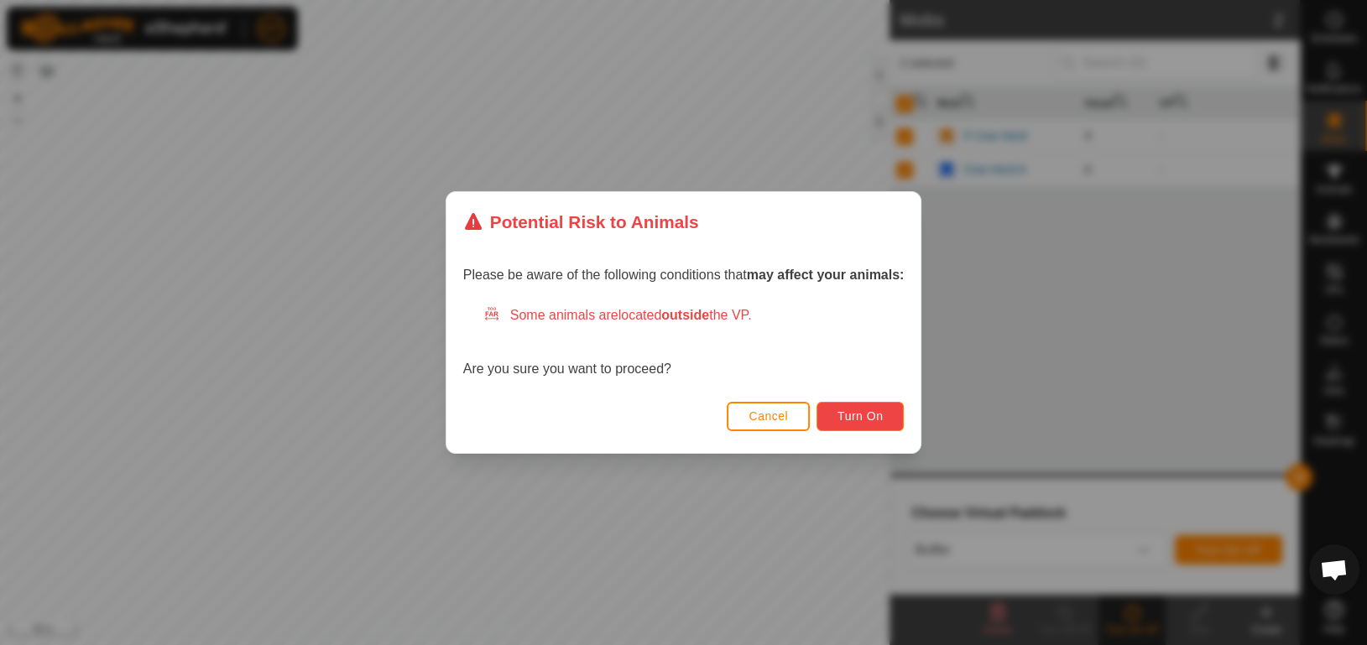
click at [875, 416] on span "Turn On" at bounding box center [860, 416] width 45 height 13
